Goal: Information Seeking & Learning: Learn about a topic

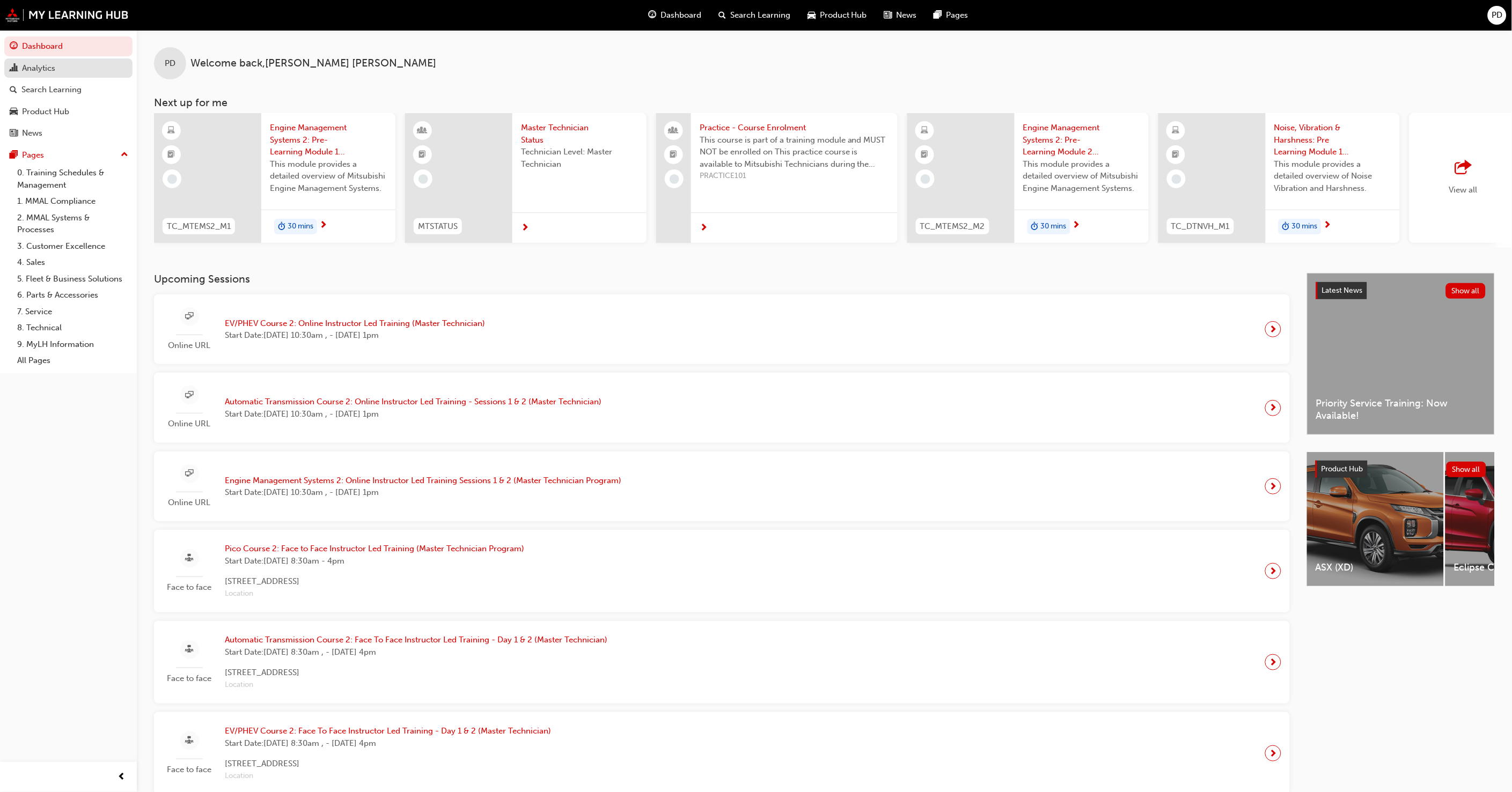
click at [54, 68] on div "Analytics" at bounding box center [38, 68] width 33 height 12
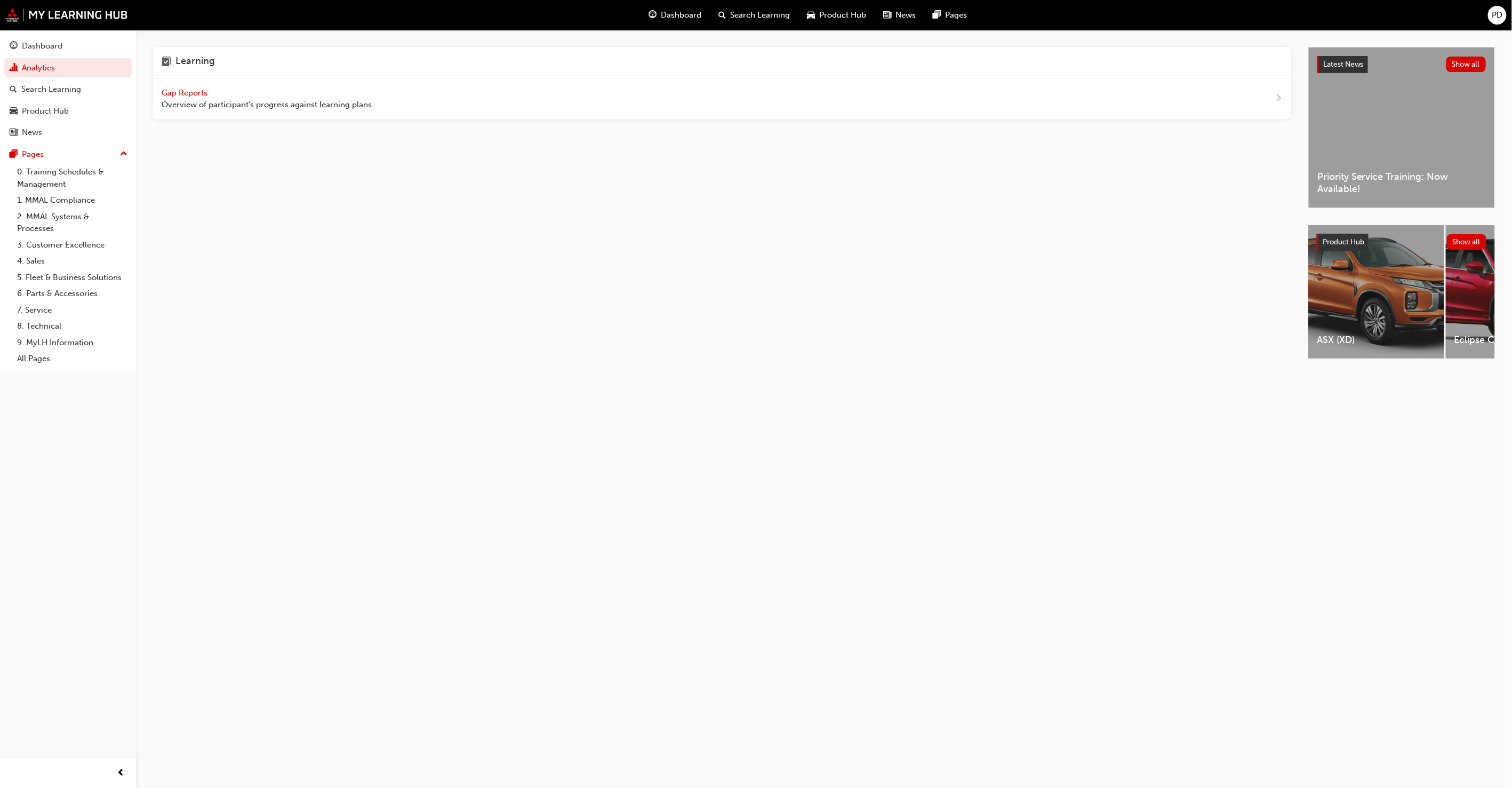
click at [188, 93] on span "Gap Reports" at bounding box center [185, 93] width 48 height 9
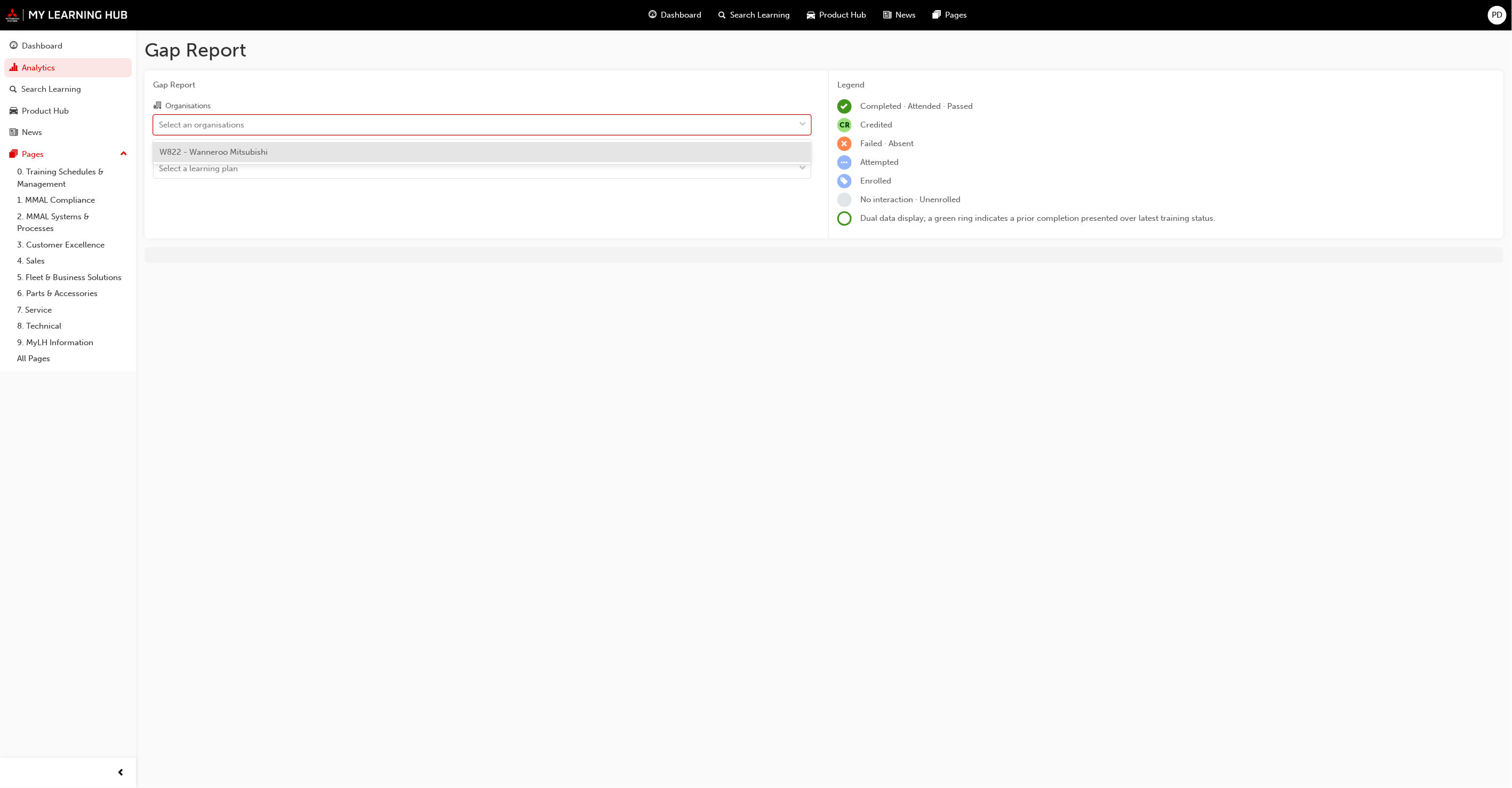
click at [220, 122] on div "Select an organisations" at bounding box center [201, 124] width 85 height 12
click at [160, 122] on input "Organisations option W822 - Wanneroo Mitsubishi focused, 1 of 1. 1 result avail…" at bounding box center [160, 124] width 1 height 9
click at [209, 156] on span "W822 - Wanneroo Mitsubishi" at bounding box center [214, 152] width 108 height 9
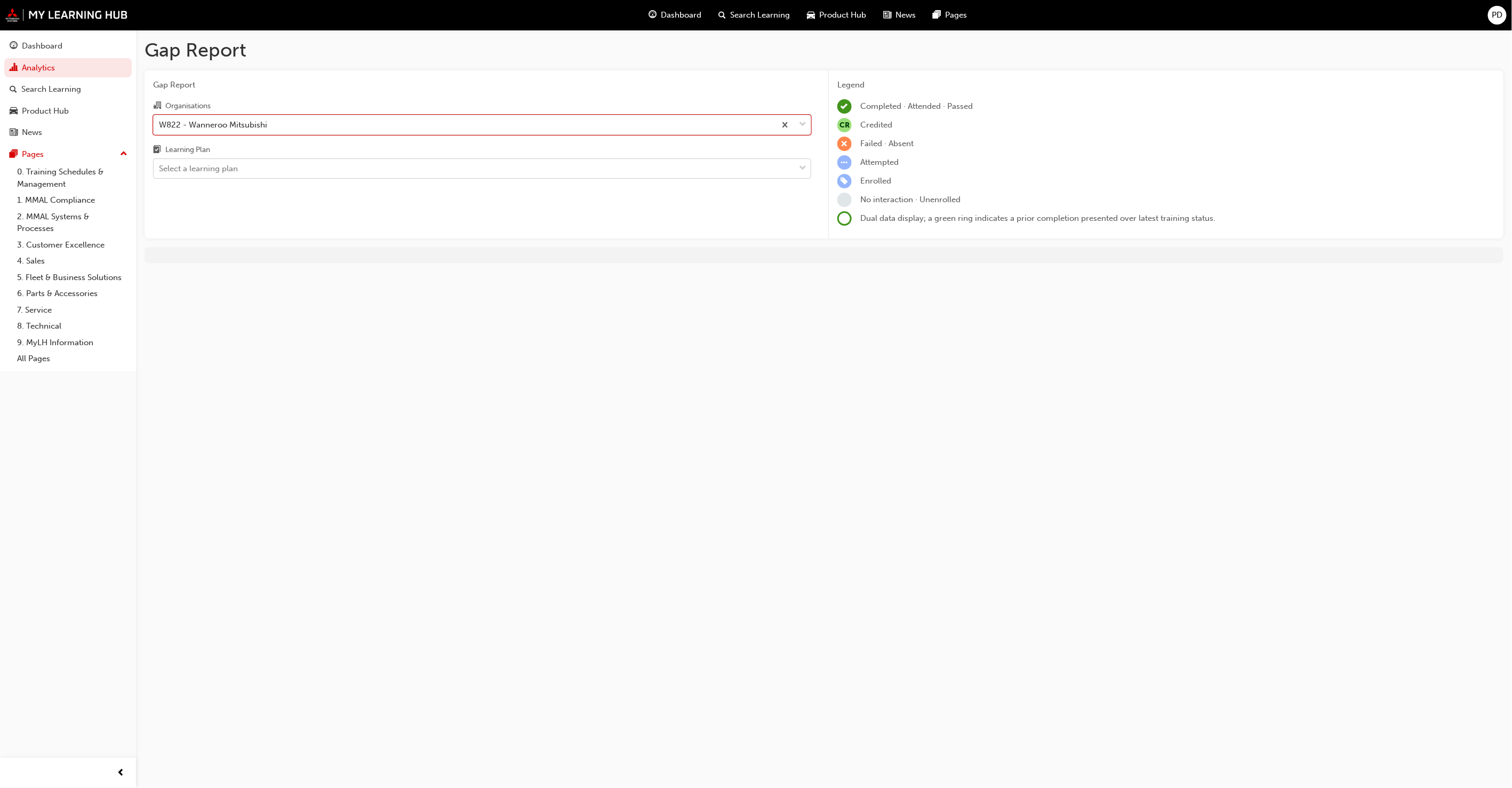
click at [209, 175] on div "Select a learning plan" at bounding box center [198, 169] width 79 height 12
click at [160, 173] on input "Learning Plan Select a learning plan" at bounding box center [160, 168] width 1 height 9
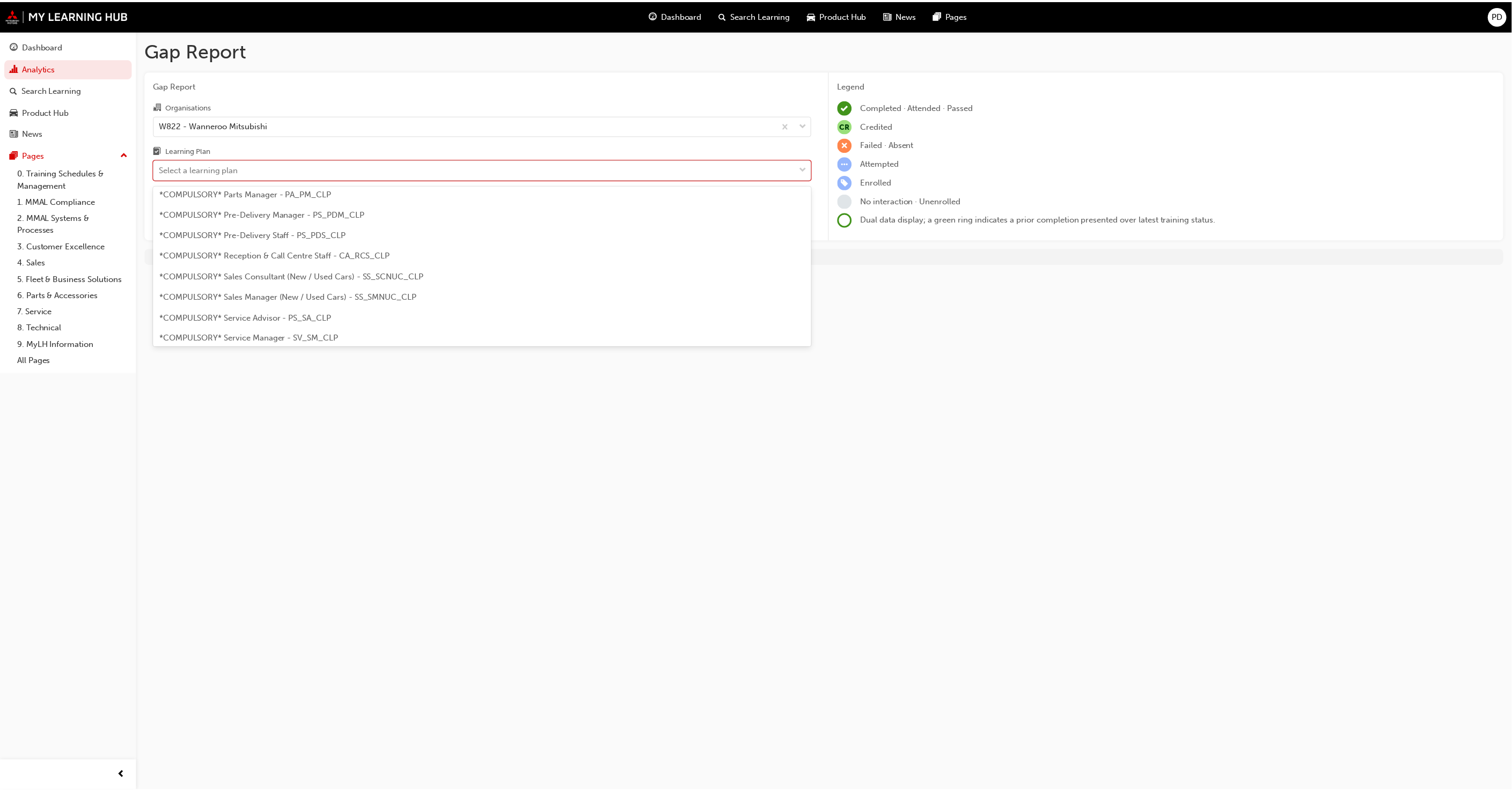
scroll to position [357, 0]
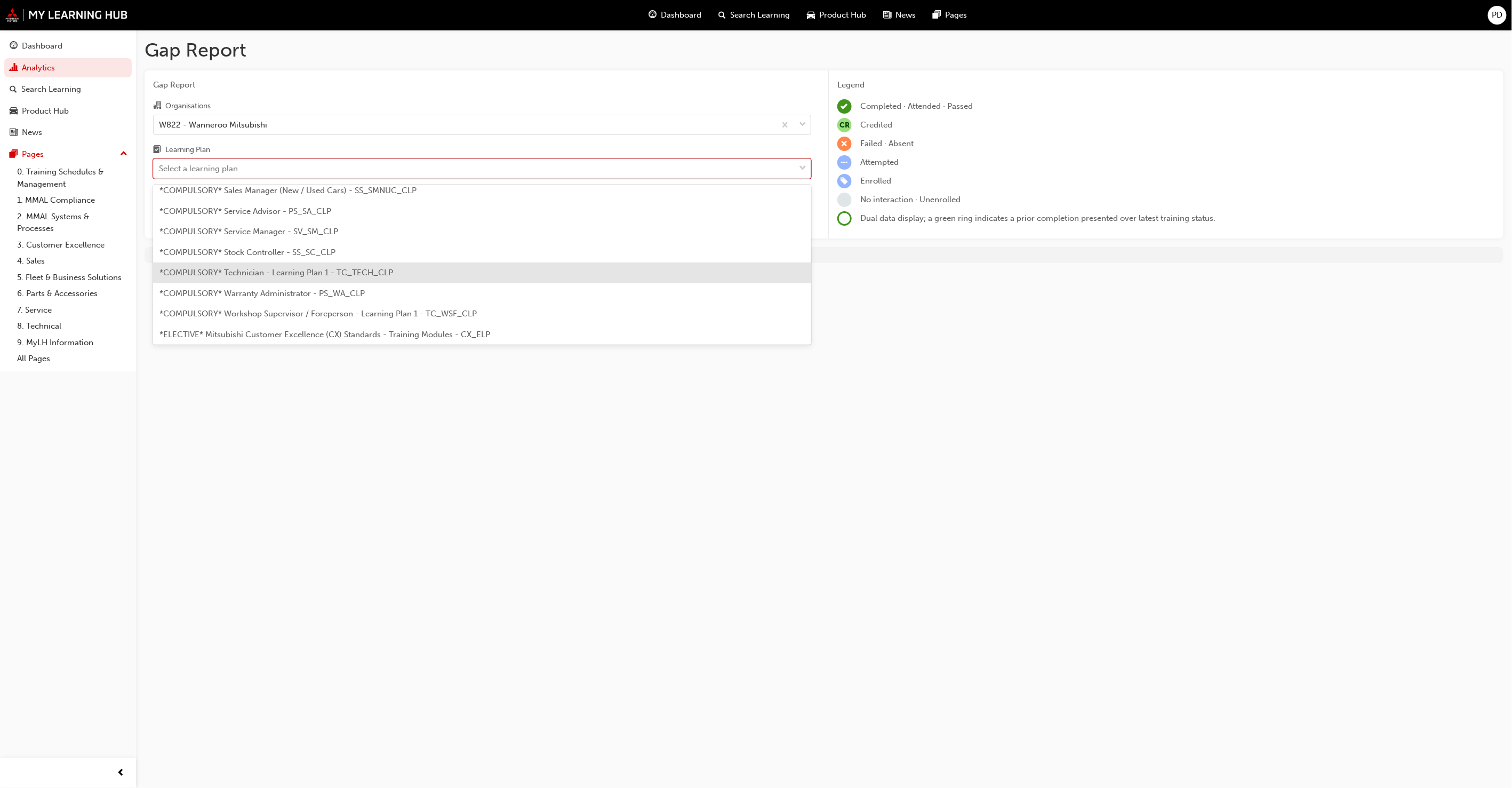
click at [302, 268] on span "*COMPULSORY* Technician - Learning Plan 1 - TC_TECH_CLP" at bounding box center [276, 272] width 234 height 9
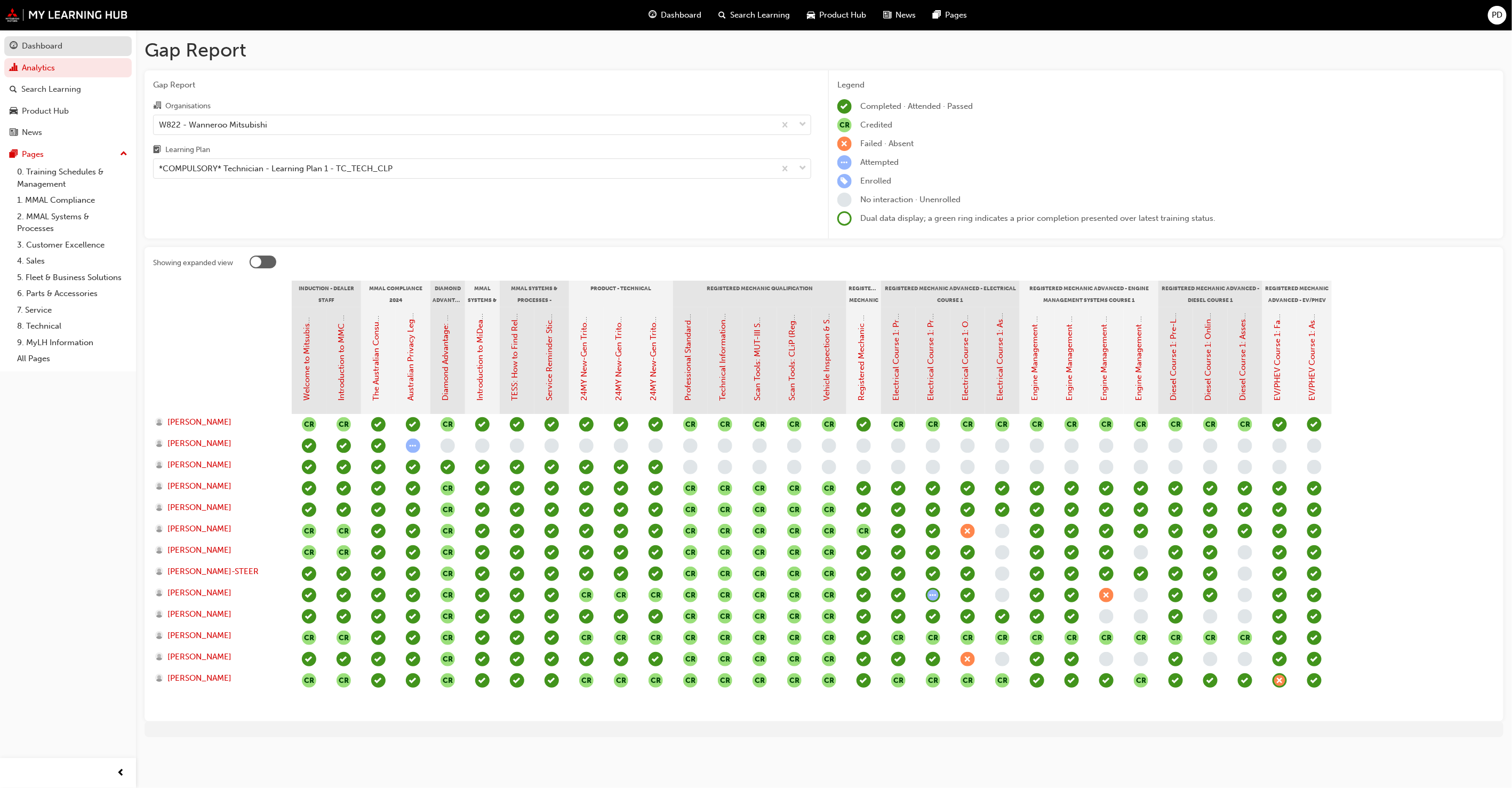
click at [50, 49] on div "Dashboard" at bounding box center [42, 46] width 41 height 12
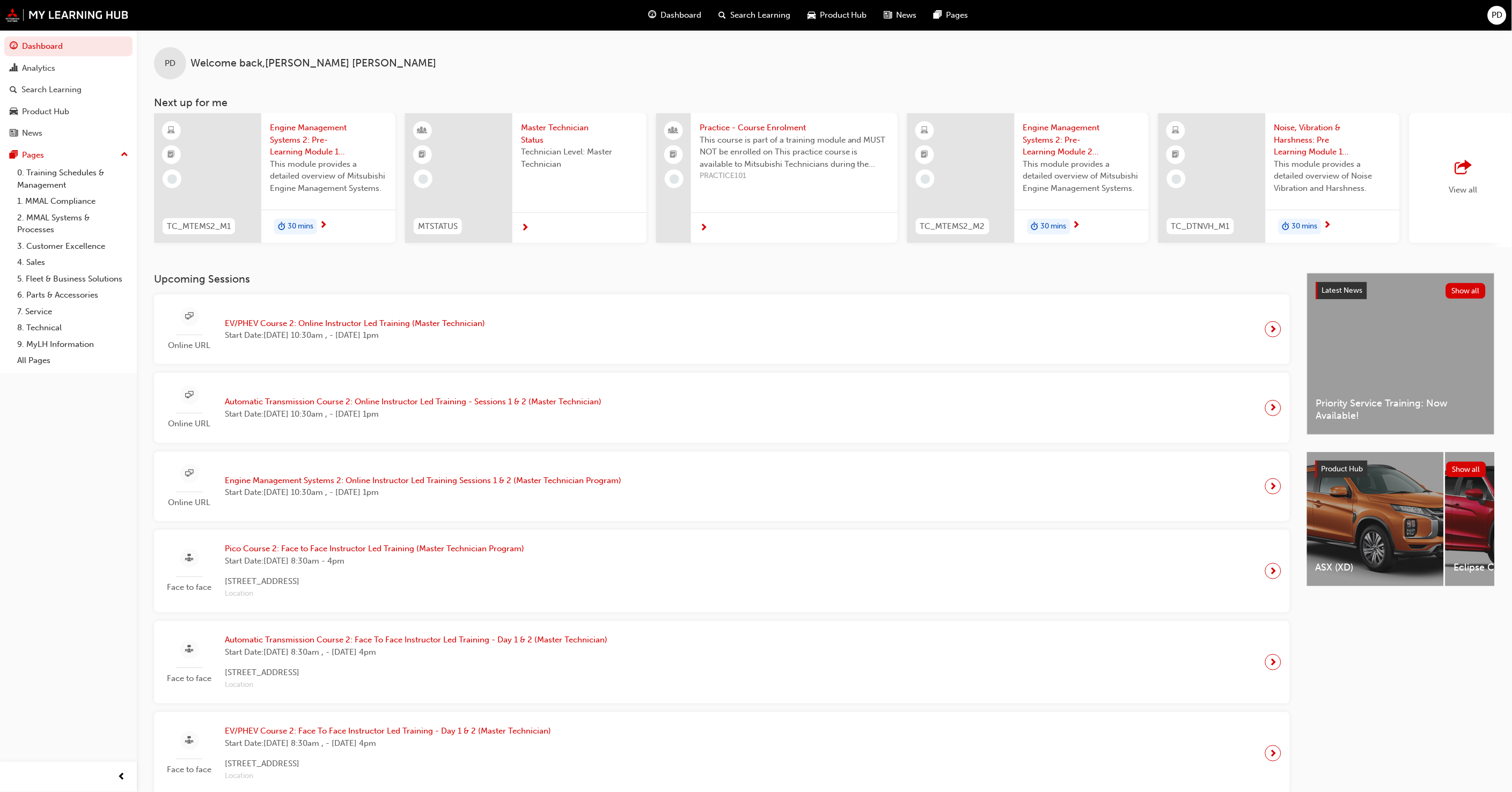
click at [321, 149] on span "Engine Management Systems 2: Pre-Learning Module 1 (Master Technician Program)" at bounding box center [328, 140] width 117 height 37
click at [1053, 145] on span "Engine Management Systems 2: Pre-Learning Module 2 (Master Technician Program)" at bounding box center [1082, 140] width 117 height 37
